Goal: Transaction & Acquisition: Subscribe to service/newsletter

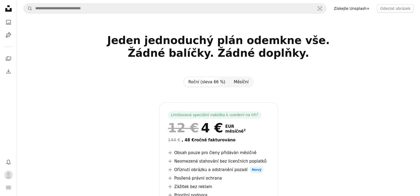
click at [241, 82] on font "Měsíční" at bounding box center [241, 82] width 15 height 5
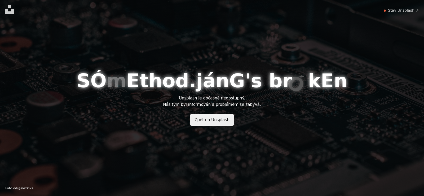
click at [211, 121] on font "Zpět na Unsplash" at bounding box center [212, 120] width 35 height 5
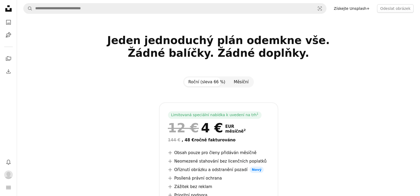
click at [239, 83] on font "Měsíční" at bounding box center [241, 82] width 15 height 5
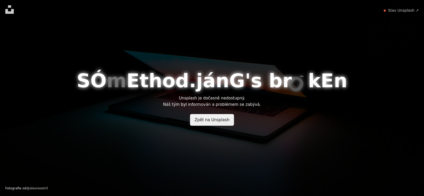
click at [218, 121] on font "Zpět na Unsplash" at bounding box center [212, 120] width 35 height 5
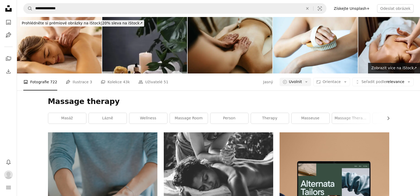
click at [353, 10] on font "Získejte Unsplash+" at bounding box center [352, 8] width 36 height 4
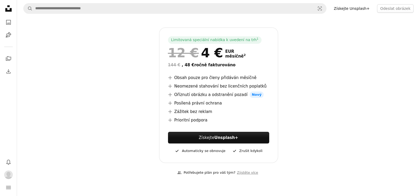
scroll to position [82, 0]
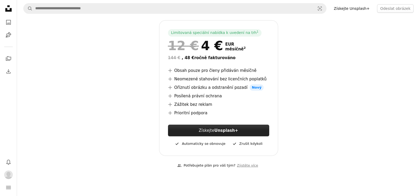
click at [225, 129] on font "Unsplash+" at bounding box center [227, 130] width 24 height 5
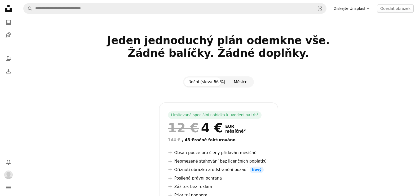
drag, startPoint x: 0, startPoint y: 0, endPoint x: 238, endPoint y: 80, distance: 251.6
click at [238, 80] on font "Měsíční" at bounding box center [241, 82] width 15 height 5
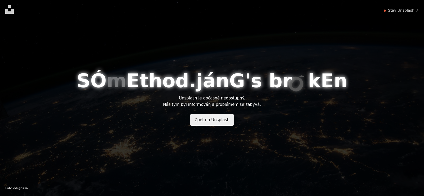
click at [203, 121] on font "Zpět na Unsplash" at bounding box center [212, 120] width 35 height 5
